Goal: Task Accomplishment & Management: Use online tool/utility

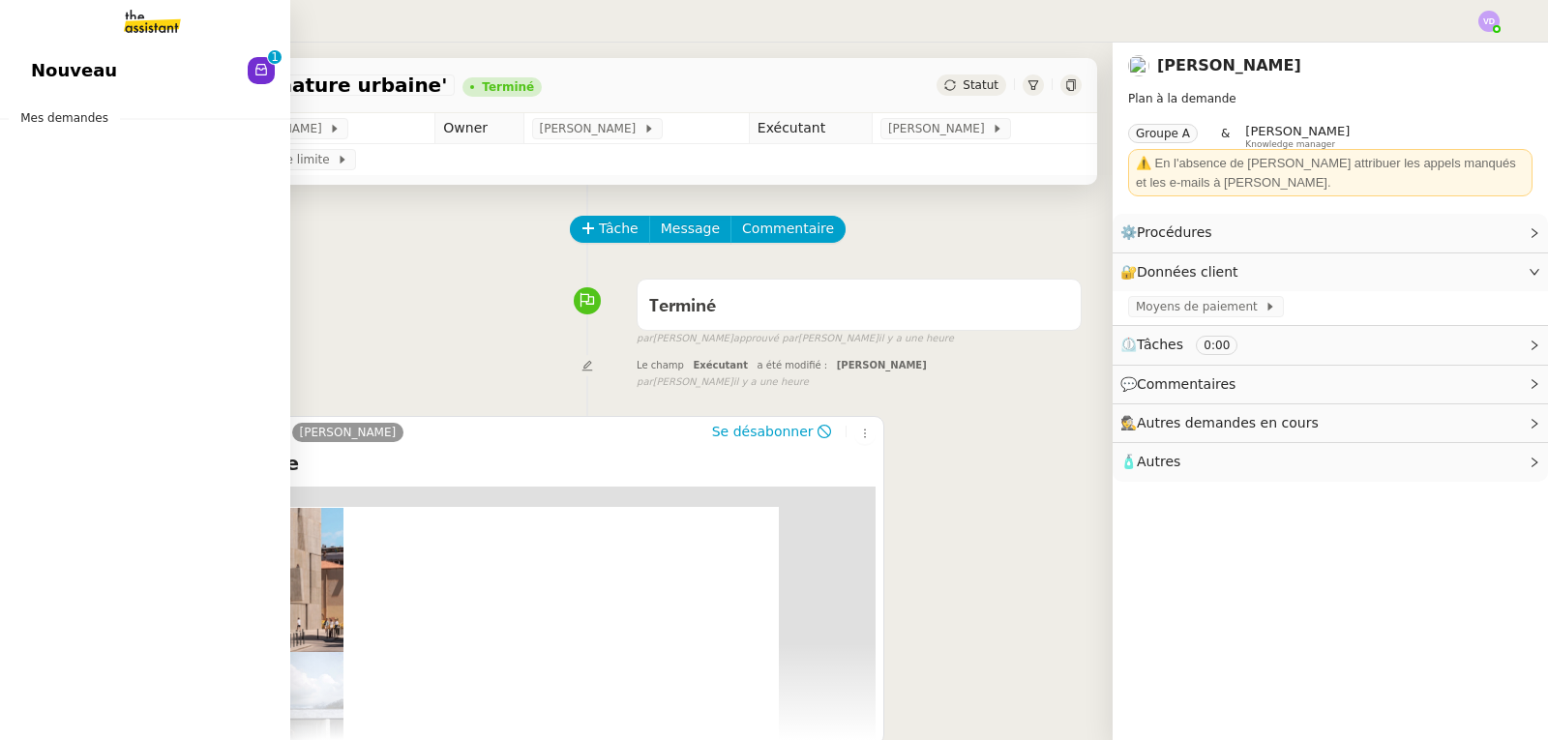
click at [59, 77] on span "Nouveau" at bounding box center [74, 70] width 86 height 29
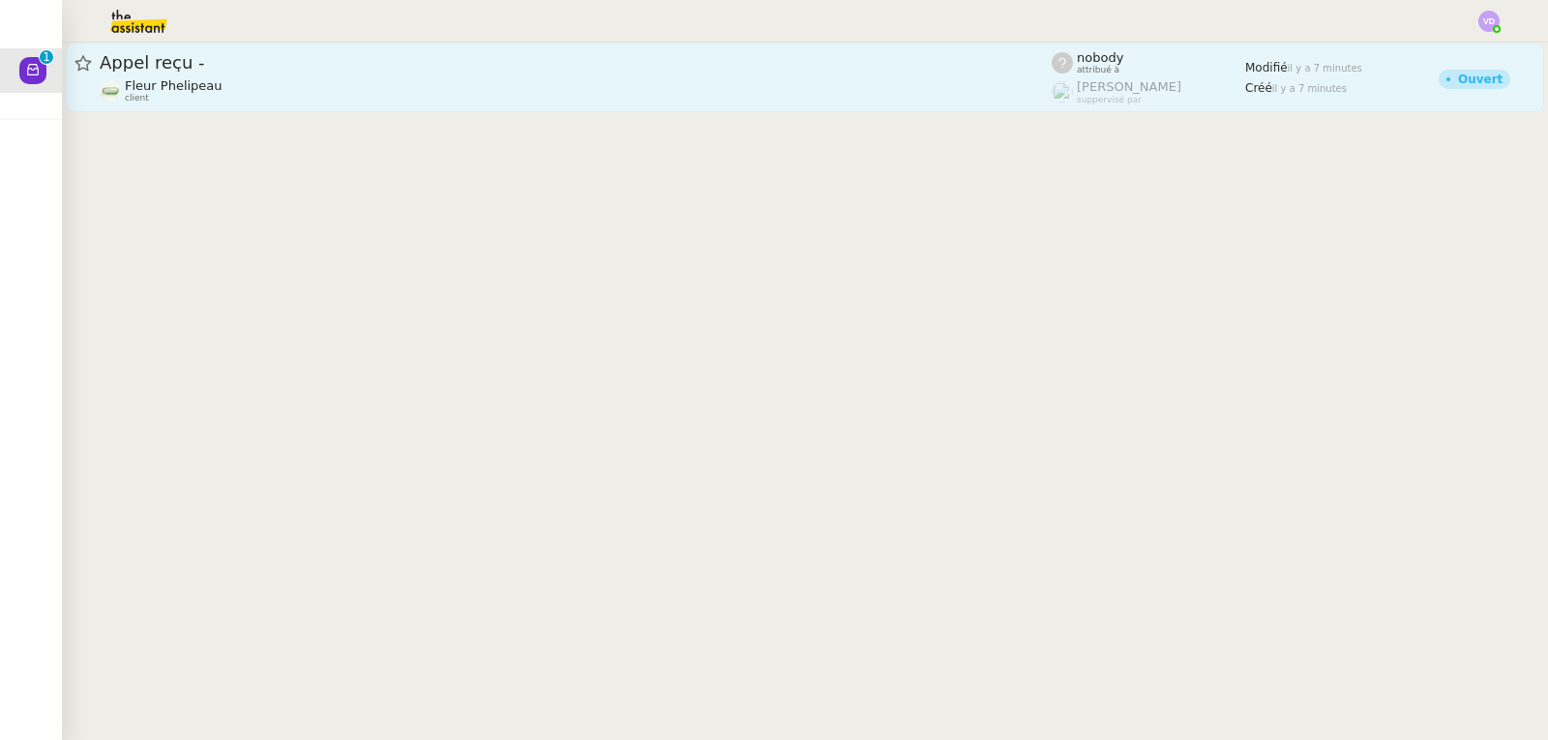
click at [399, 101] on div "Fleur Phelipeau client" at bounding box center [576, 90] width 952 height 25
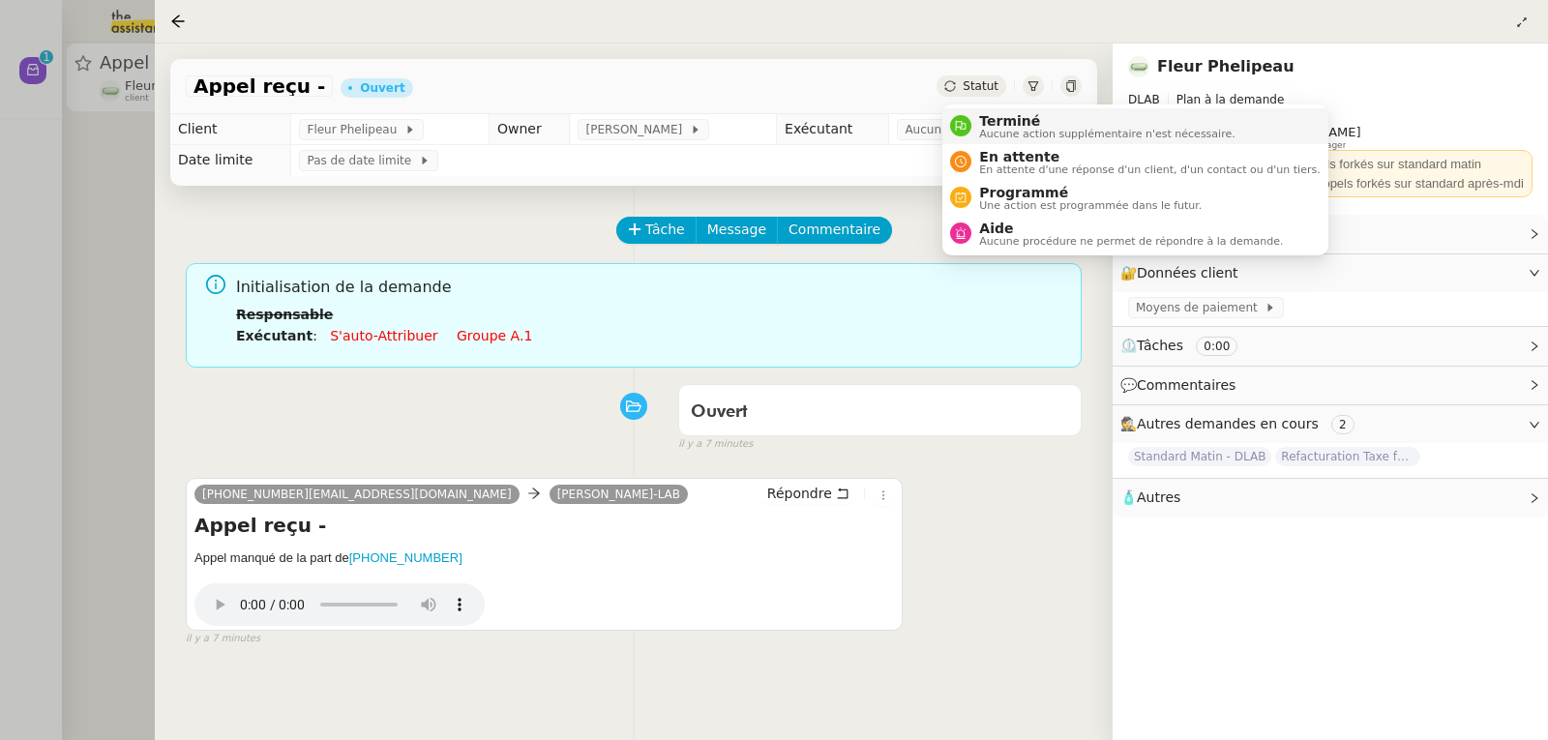
click at [1014, 113] on span "Terminé" at bounding box center [1106, 120] width 255 height 15
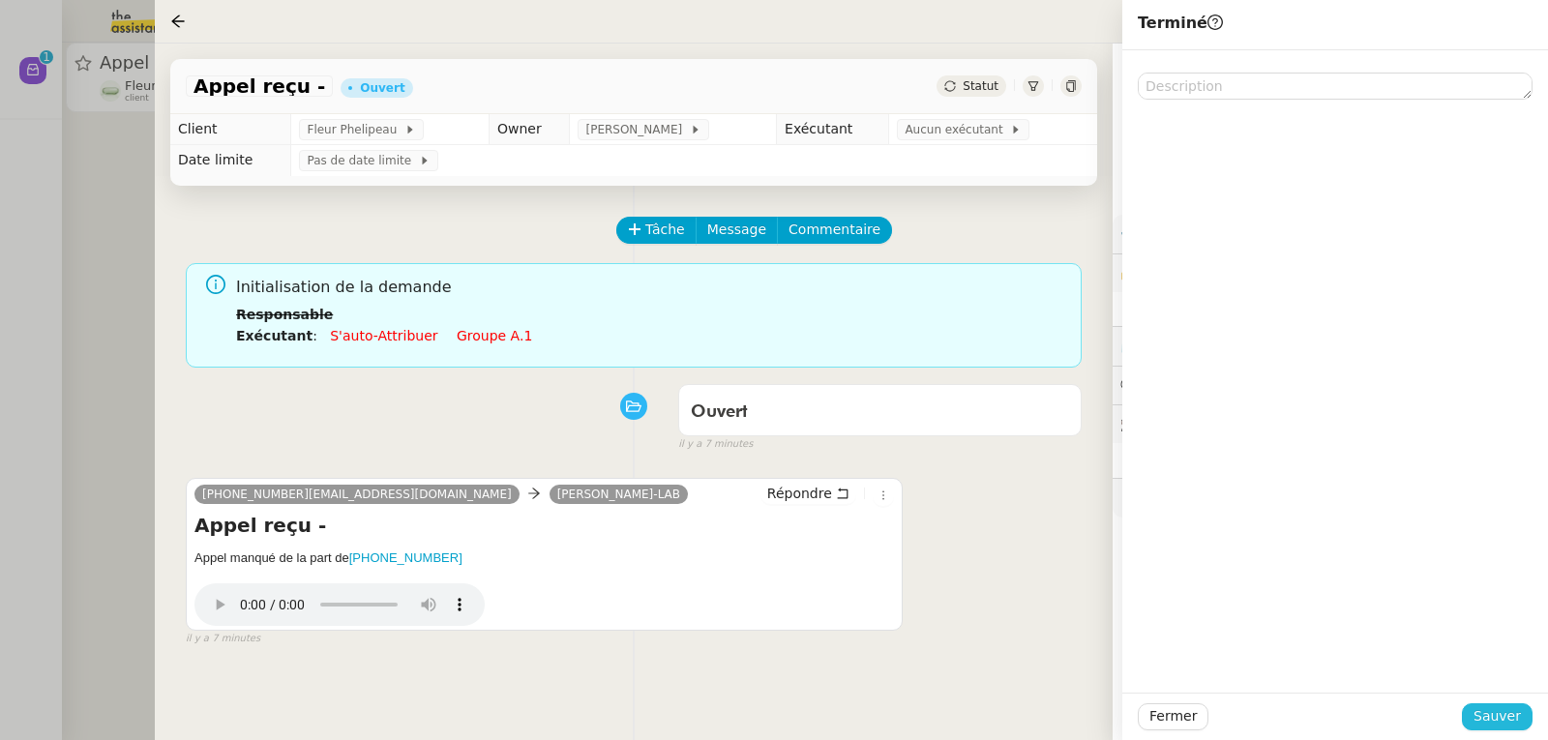
click at [1496, 720] on span "Sauver" at bounding box center [1496, 716] width 47 height 22
